Goal: Check status

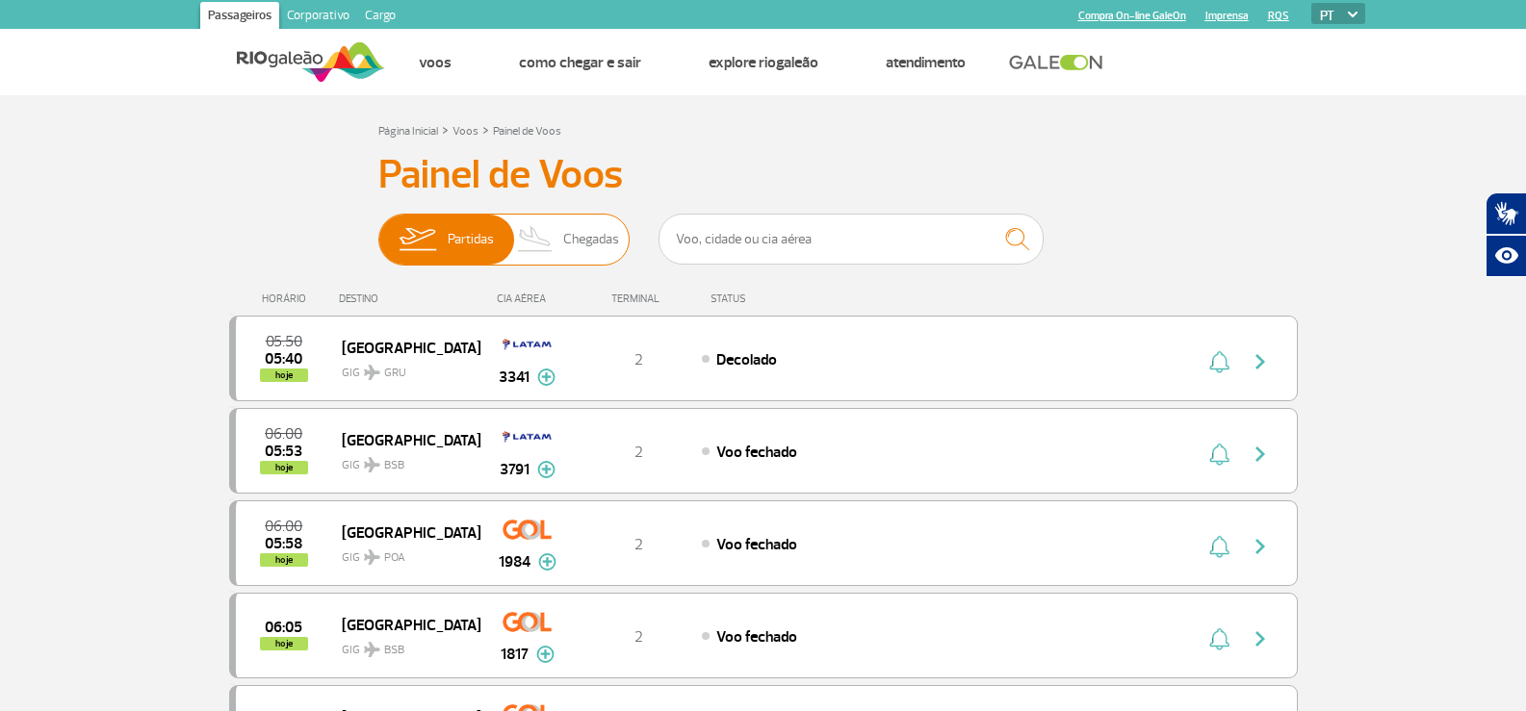
click at [539, 233] on img at bounding box center [535, 240] width 57 height 50
click at [378, 230] on input "Partidas Chegadas" at bounding box center [378, 230] width 0 height 0
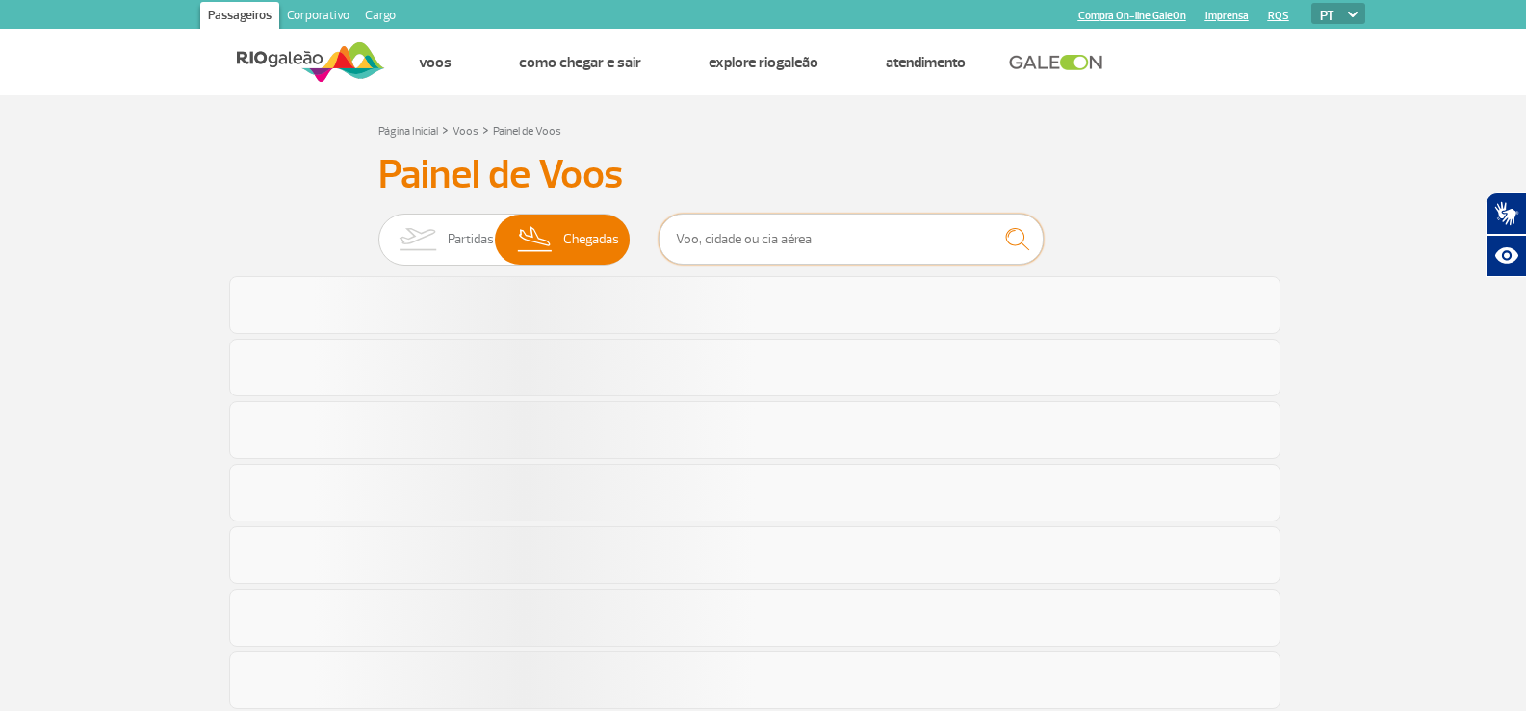
click at [889, 235] on input "text" at bounding box center [850, 239] width 385 height 51
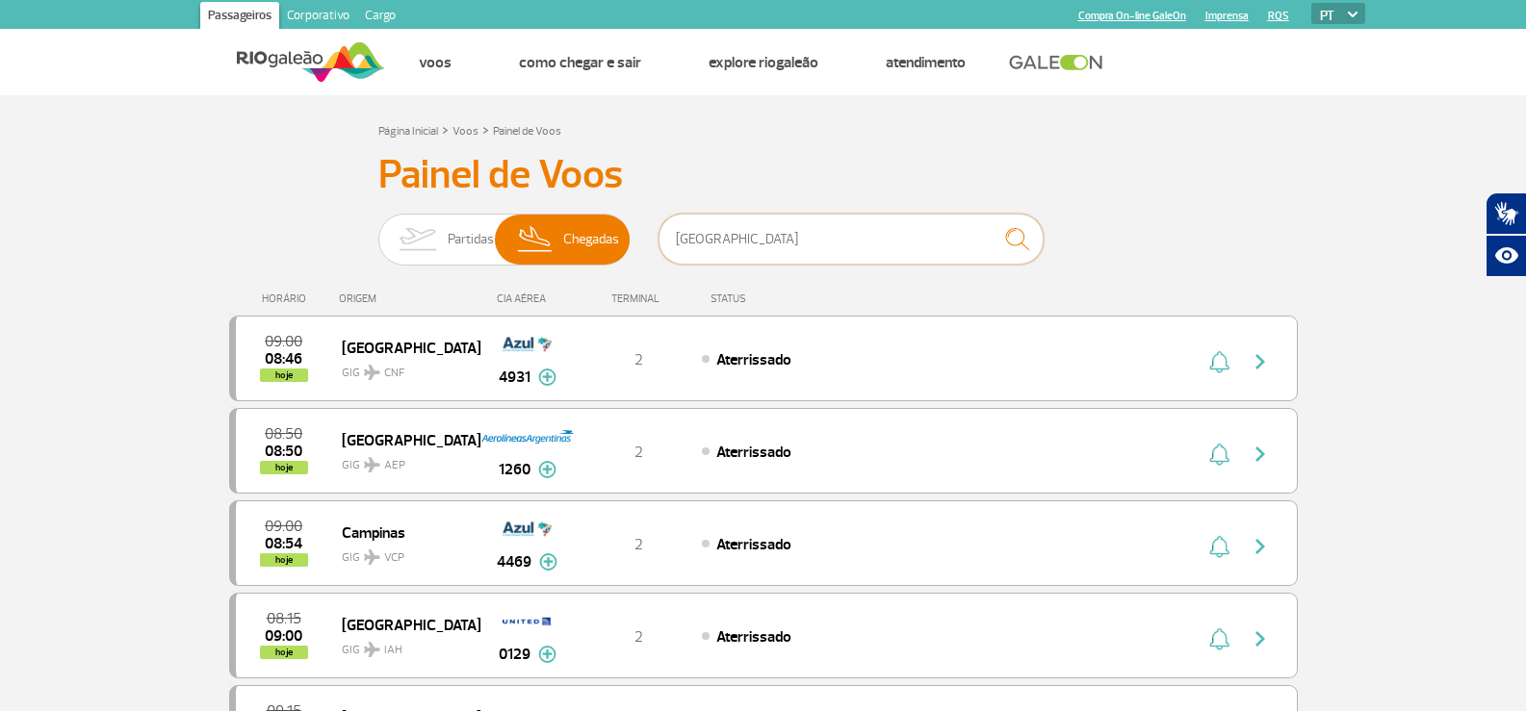
type input "[GEOGRAPHIC_DATA]"
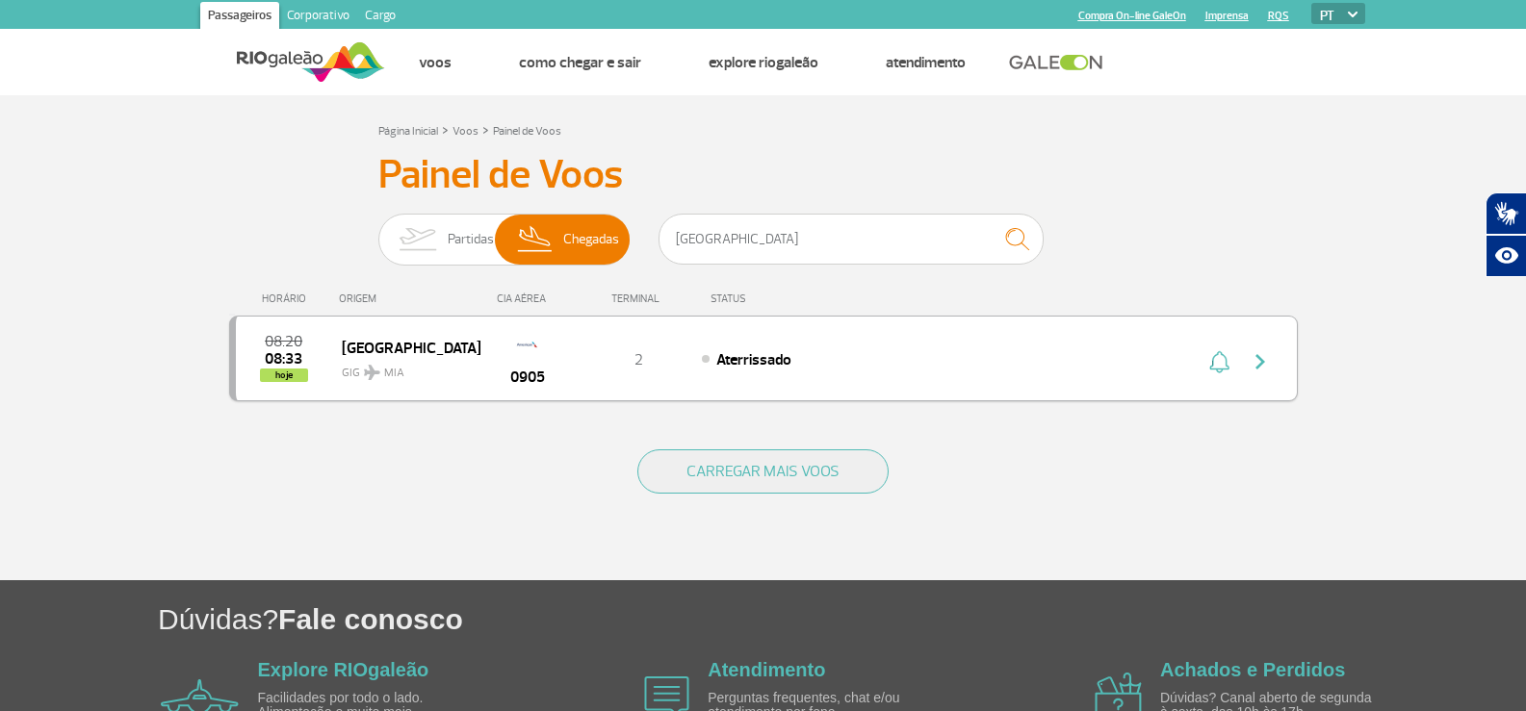
click at [618, 371] on div "08:20 08:33 hoje Miami GIG MIA 0905 2 [GEOGRAPHIC_DATA]" at bounding box center [763, 359] width 1069 height 86
click at [685, 356] on div "2" at bounding box center [638, 358] width 127 height 21
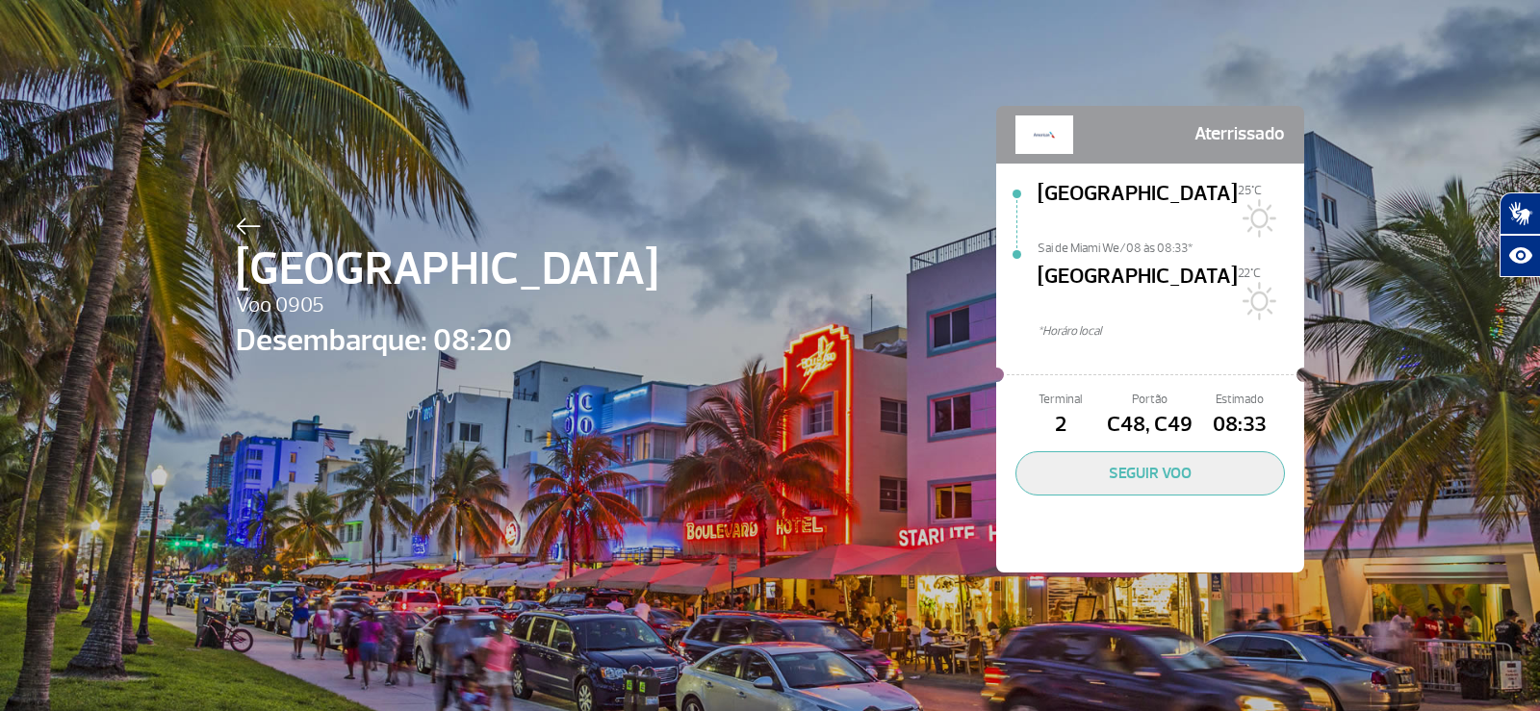
click at [244, 230] on img at bounding box center [248, 226] width 25 height 17
